Goal: Information Seeking & Learning: Learn about a topic

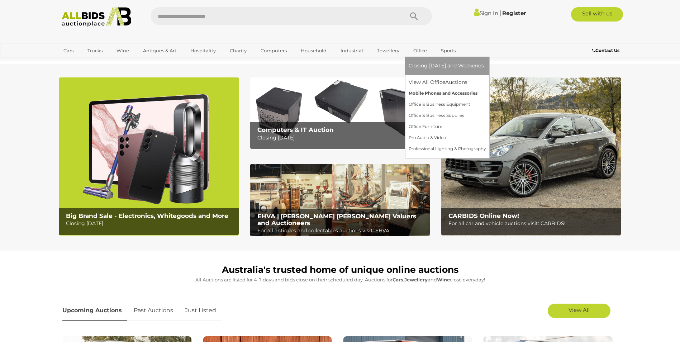
click at [445, 93] on link "Mobile Phones and Accessories" at bounding box center [447, 93] width 77 height 11
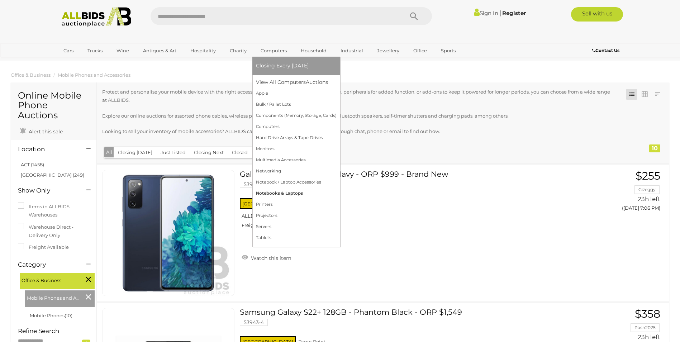
click at [286, 192] on link "Notebooks & Laptops" at bounding box center [296, 193] width 81 height 11
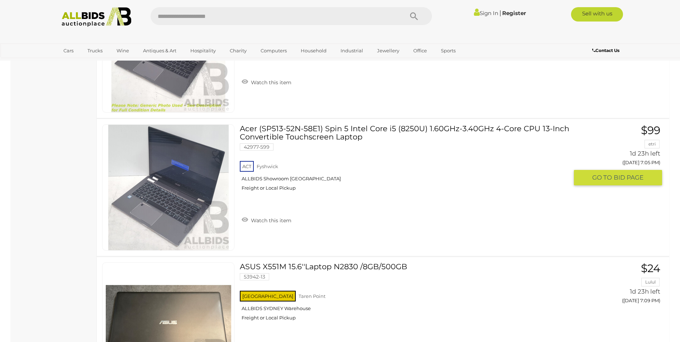
scroll to position [645, 0]
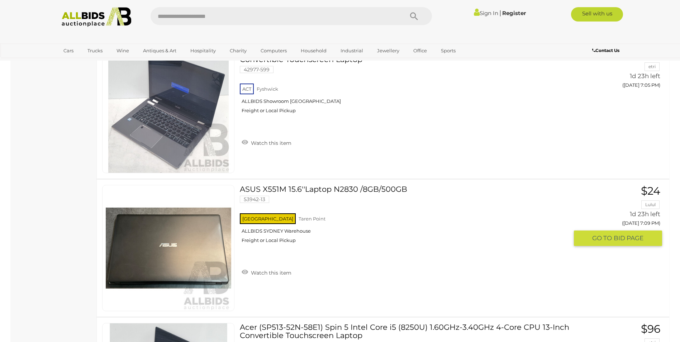
click at [323, 191] on link "ASUS X551M 15.6''Laptop N2830 /8GB/500GB 53942-13 NSW Taren Point ALLBIDS SYDNE…" at bounding box center [406, 217] width 323 height 64
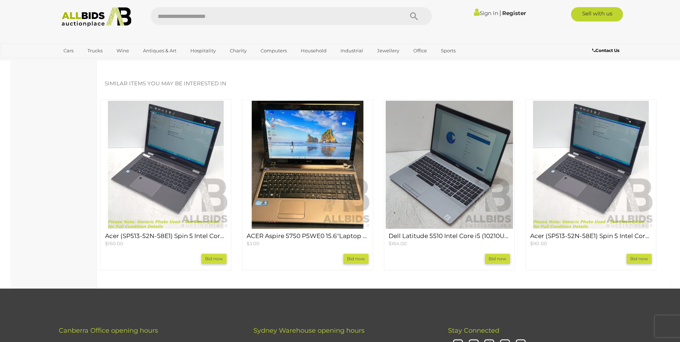
scroll to position [609, 0]
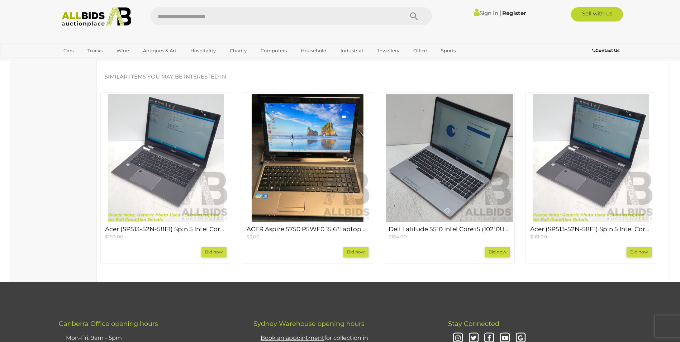
click at [426, 189] on img at bounding box center [449, 158] width 128 height 128
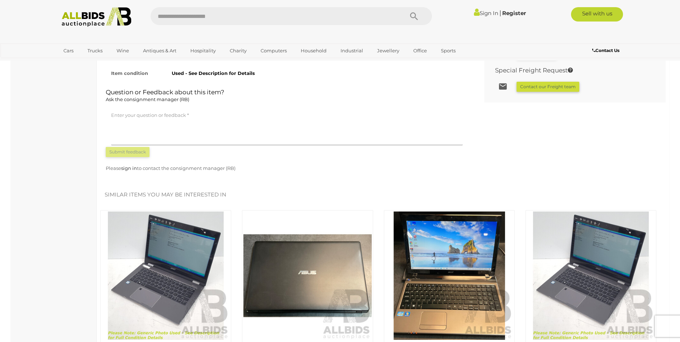
scroll to position [717, 0]
